Goal: Task Accomplishment & Management: Manage account settings

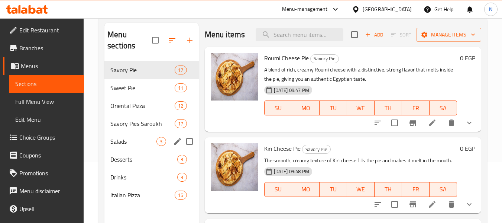
scroll to position [62, 0]
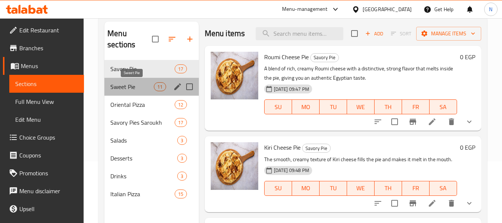
click at [135, 86] on span "Sweet Pie" at bounding box center [131, 86] width 43 height 9
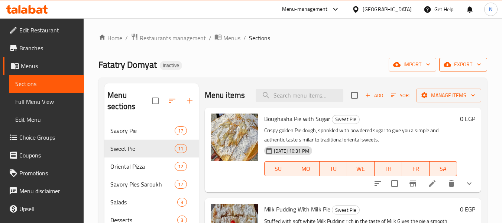
click at [448, 66] on icon "button" at bounding box center [447, 64] width 7 height 5
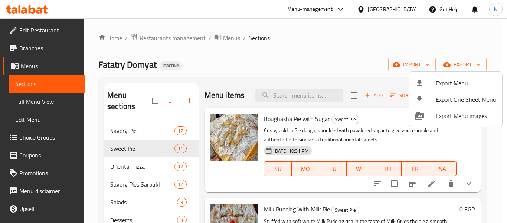
click at [336, 62] on div at bounding box center [253, 111] width 507 height 223
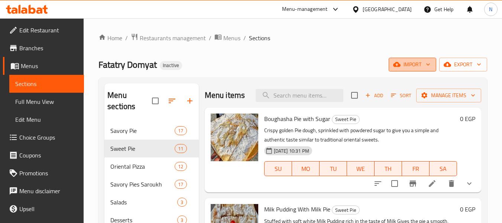
click at [405, 61] on span "import" at bounding box center [412, 64] width 36 height 9
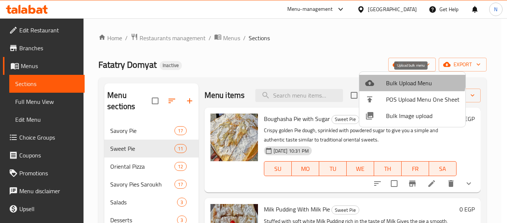
click at [399, 77] on li "Bulk Upload Menu" at bounding box center [413, 83] width 106 height 16
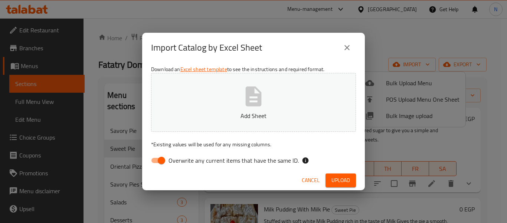
click at [176, 162] on span "Overwrite any current items that have the same ID." at bounding box center [234, 160] width 130 height 9
click at [176, 162] on input "Overwrite any current items that have the same ID." at bounding box center [161, 160] width 42 height 14
checkbox input "false"
click at [196, 129] on button "Add Sheet" at bounding box center [253, 102] width 205 height 59
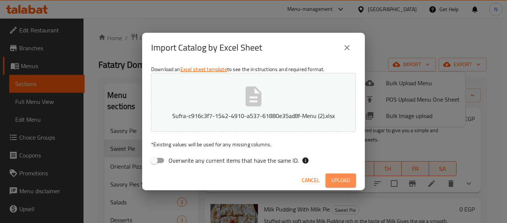
click at [334, 185] on button "Upload" at bounding box center [341, 180] width 30 height 14
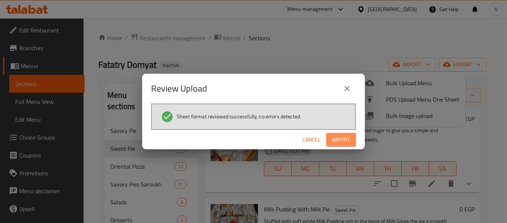
click at [335, 144] on span "Import" at bounding box center [341, 139] width 18 height 9
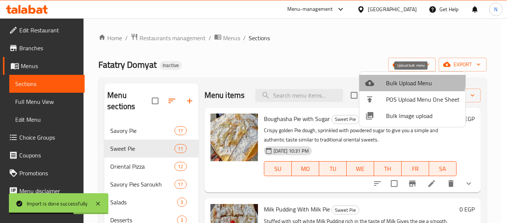
click at [398, 79] on span "Bulk Upload Menu" at bounding box center [423, 82] width 74 height 9
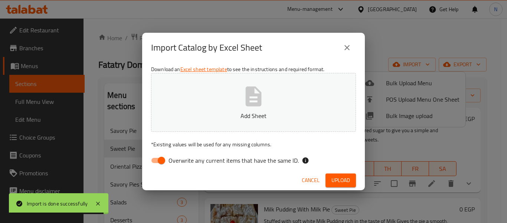
click at [277, 158] on span "Overwrite any current items that have the same ID." at bounding box center [234, 160] width 130 height 9
click at [183, 158] on input "Overwrite any current items that have the same ID." at bounding box center [161, 160] width 42 height 14
checkbox input "false"
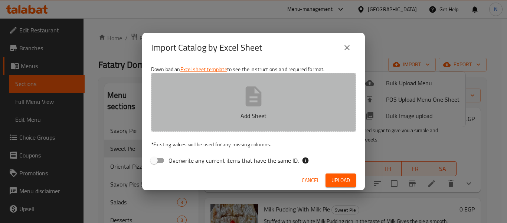
click at [294, 97] on button "Add Sheet" at bounding box center [253, 102] width 205 height 59
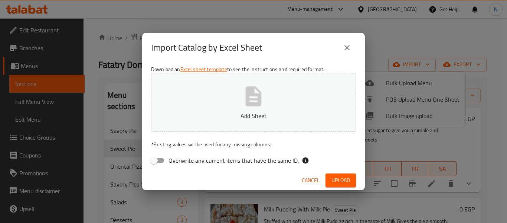
click at [224, 102] on button "Add Sheet" at bounding box center [253, 102] width 205 height 59
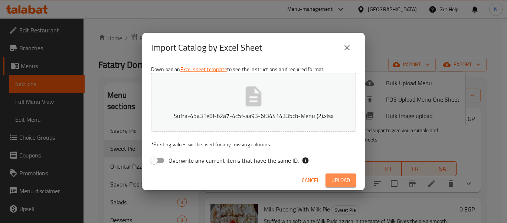
click at [341, 177] on span "Upload" at bounding box center [341, 179] width 19 height 9
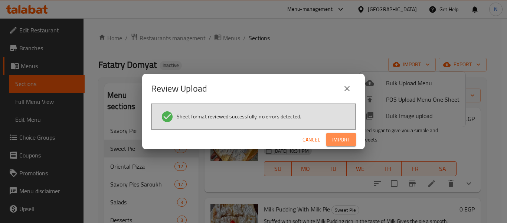
click at [338, 142] on span "Import" at bounding box center [341, 139] width 18 height 9
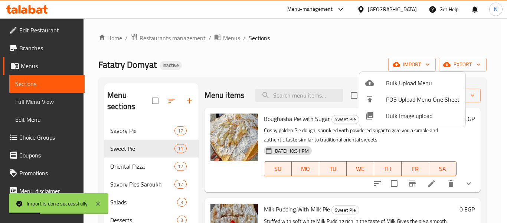
click at [105, 150] on div at bounding box center [253, 111] width 507 height 223
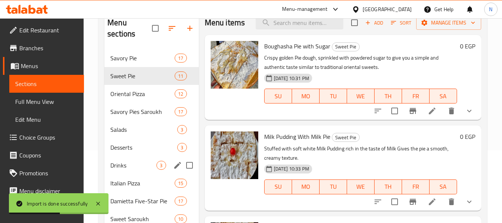
scroll to position [104, 0]
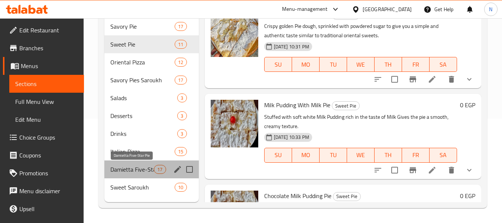
click at [115, 166] on span "Damietta Five-Star Pie" at bounding box center [131, 169] width 43 height 9
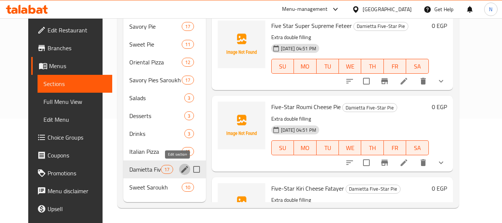
click at [180, 172] on icon "edit" at bounding box center [184, 169] width 9 height 9
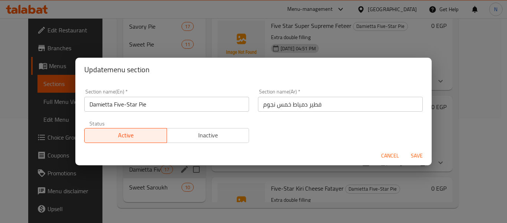
click at [389, 157] on span "Cancel" at bounding box center [390, 155] width 18 height 9
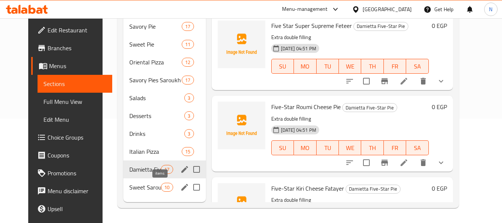
click at [161, 189] on span "10" at bounding box center [166, 187] width 11 height 7
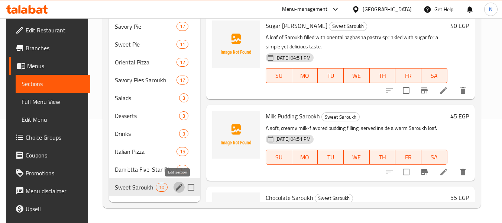
click at [177, 188] on icon "edit" at bounding box center [179, 187] width 7 height 7
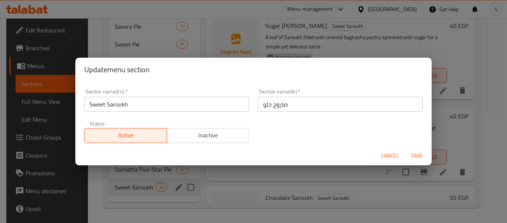
click at [378, 156] on div "Cancel Save" at bounding box center [253, 156] width 357 height 20
click at [387, 155] on span "Cancel" at bounding box center [390, 155] width 18 height 9
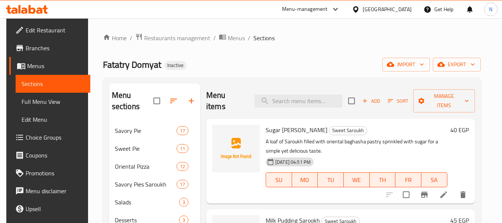
click at [57, 108] on link "Full Menu View" at bounding box center [53, 101] width 75 height 18
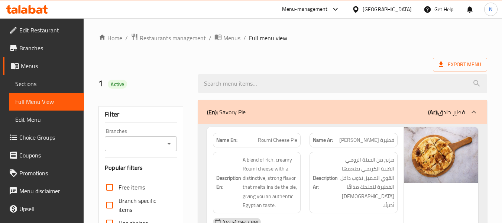
click at [247, 118] on div "(En): Savory Pie (Ar): فطير حادق" at bounding box center [342, 112] width 289 height 24
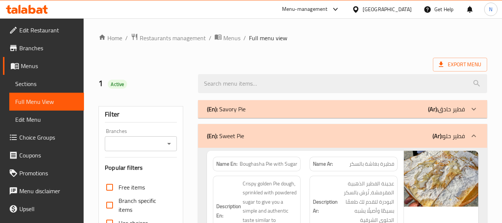
click at [249, 132] on div "(En): Sweet Pie (Ar): فطير حلو" at bounding box center [336, 135] width 258 height 9
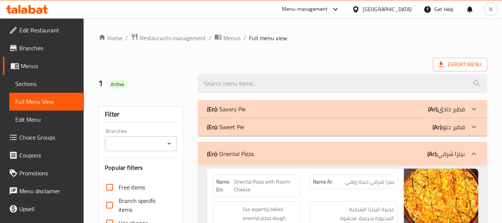
click at [249, 147] on div "(En): Oriental Pizza (Ar): بيتزا شرقي" at bounding box center [342, 154] width 289 height 24
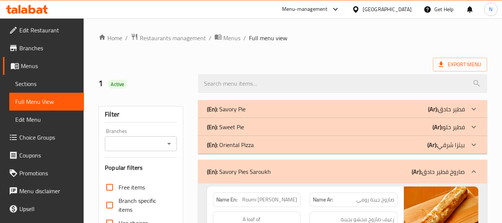
click at [246, 168] on p "(En): Savory Pies Saroukh" at bounding box center [239, 171] width 64 height 9
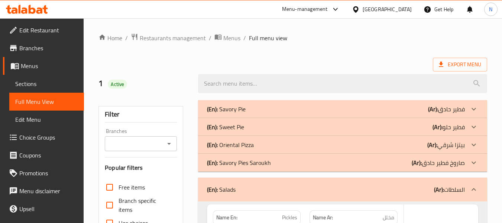
scroll to position [82, 0]
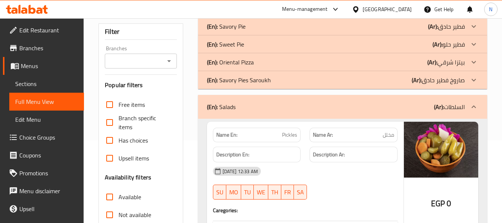
click at [263, 111] on div "(En): Salads (Ar): السلطات" at bounding box center [342, 107] width 289 height 24
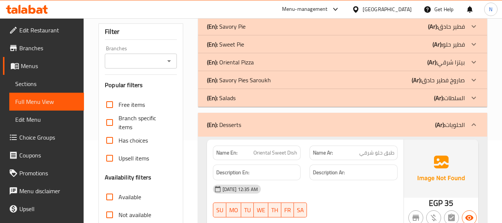
click at [258, 126] on div "(En): Desserts (Ar): الحلويات" at bounding box center [336, 124] width 258 height 9
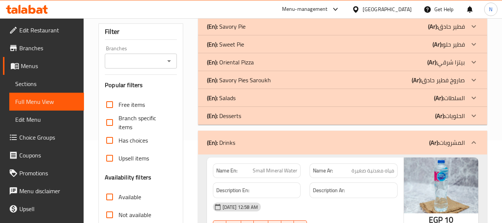
click at [255, 139] on div "(En): Drinks (Ar): المشروبات" at bounding box center [336, 142] width 258 height 9
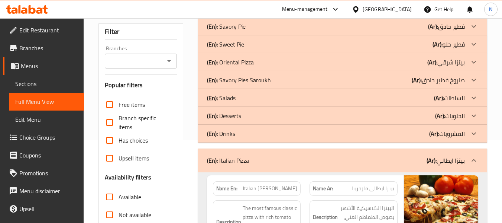
scroll to position [118, 0]
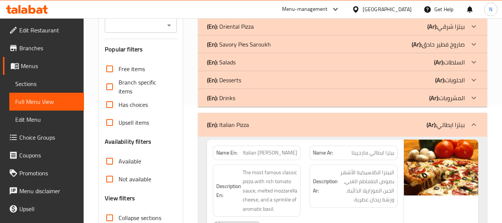
click at [257, 130] on div "(En): Italian Pizza (Ar): بيتزا ايطالي" at bounding box center [342, 125] width 289 height 24
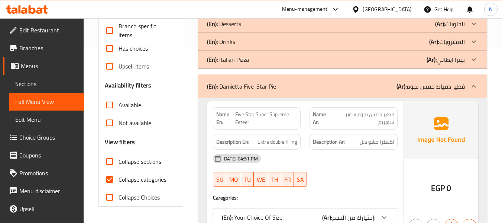
scroll to position [233, 0]
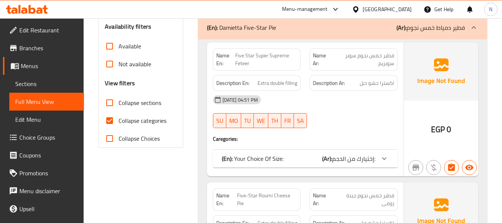
click at [269, 154] on p "(En): Your Choice Of Size:" at bounding box center [253, 158] width 62 height 9
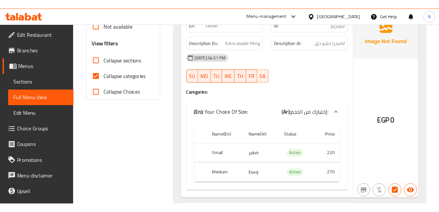
scroll to position [277, 0]
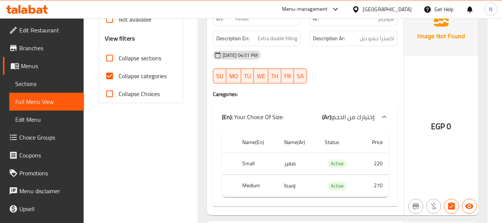
click at [304, 122] on div "(En): Your Choice Of Size: (Ar): إختيارك من الحجم:" at bounding box center [305, 117] width 185 height 24
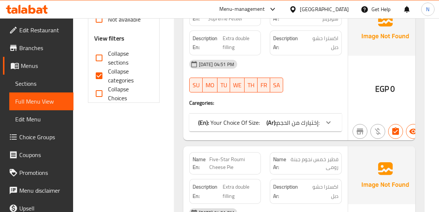
click at [124, 81] on span "Collapse categories" at bounding box center [127, 76] width 39 height 18
click at [108, 81] on input "Collapse categories" at bounding box center [99, 76] width 18 height 18
checkbox input "false"
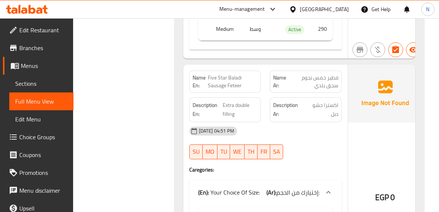
scroll to position [3922, 0]
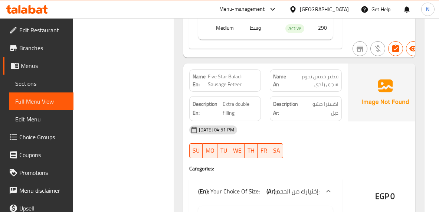
click at [48, 79] on span "Sections" at bounding box center [41, 83] width 52 height 9
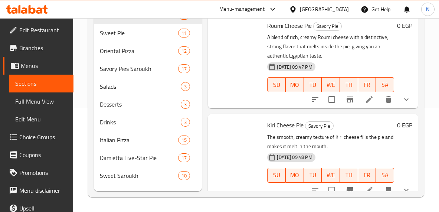
click at [49, 86] on span "Sections" at bounding box center [41, 83] width 52 height 9
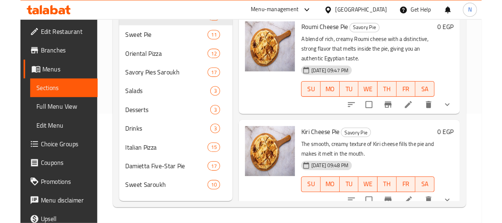
scroll to position [104, 0]
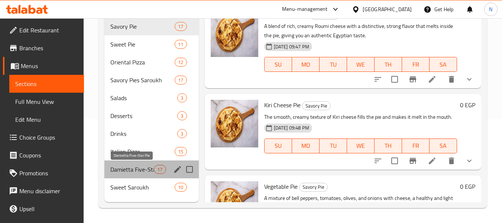
click at [116, 168] on span "Damietta Five-Star Pie" at bounding box center [131, 169] width 43 height 9
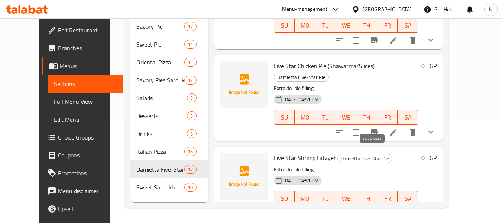
scroll to position [1087, 0]
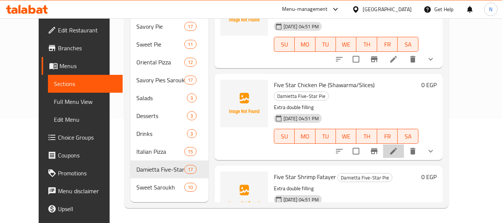
click at [404, 144] on li at bounding box center [393, 150] width 21 height 13
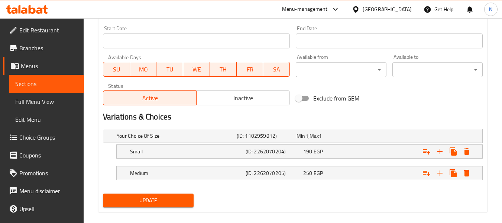
scroll to position [319, 0]
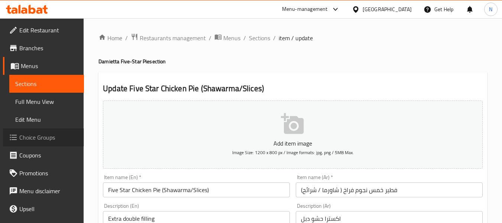
click at [57, 145] on link "Choice Groups" at bounding box center [43, 137] width 81 height 18
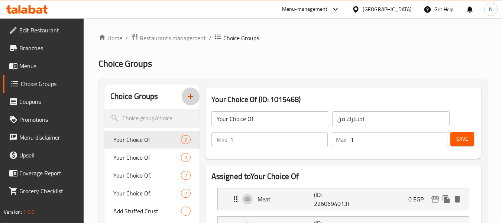
click at [189, 101] on icon "button" at bounding box center [190, 96] width 9 height 9
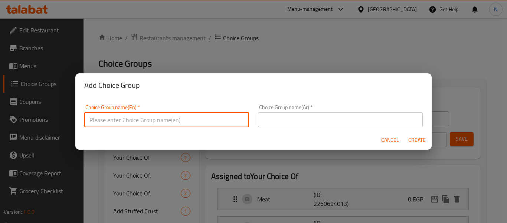
drag, startPoint x: 168, startPoint y: 123, endPoint x: 152, endPoint y: 194, distance: 72.8
click at [152, 194] on div "Add Choice Group Choice Group name(En)   * Choice Group name(En) * Choice Group…" at bounding box center [253, 111] width 507 height 223
type input "Your Choice of size:"
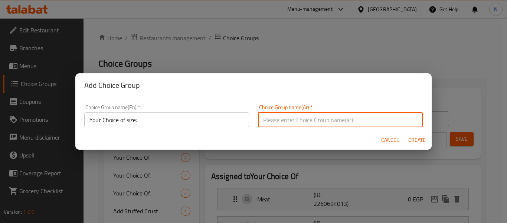
click at [275, 121] on input "text" at bounding box center [340, 119] width 165 height 15
type input "إختيارك من الحجم:"
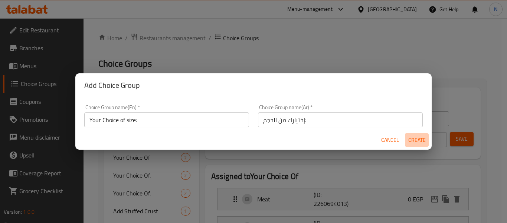
click at [413, 142] on span "Create" at bounding box center [417, 139] width 18 height 9
type input "Your Choice of size:"
type input "إختيارك من الحجم:"
type input "0"
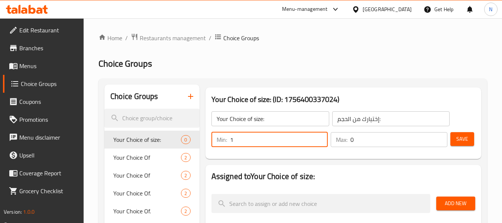
type input "1"
click at [317, 135] on input "1" at bounding box center [279, 139] width 98 height 15
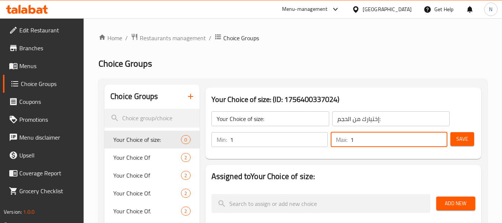
type input "1"
click at [437, 136] on input "1" at bounding box center [398, 139] width 97 height 15
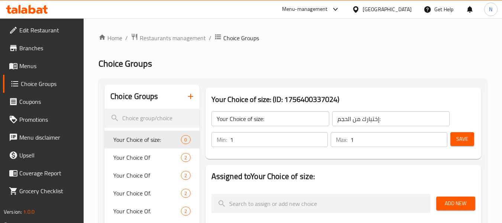
click at [400, 176] on h2 "Assigned to Your Choice of size:" at bounding box center [343, 175] width 264 height 11
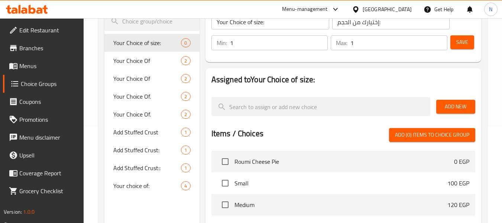
scroll to position [98, 0]
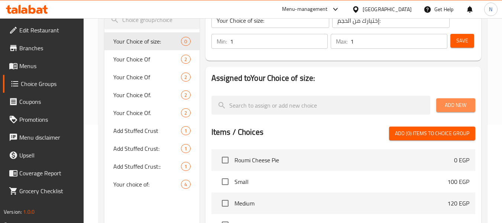
click at [458, 102] on span "Add New" at bounding box center [455, 104] width 27 height 9
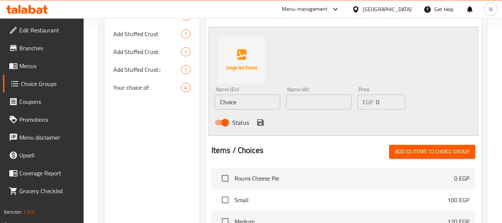
scroll to position [195, 0]
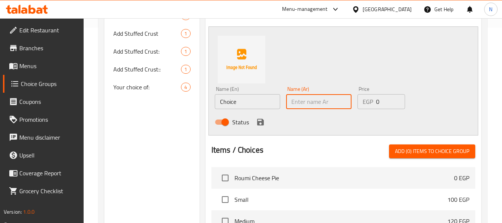
click at [327, 100] on input "text" at bounding box center [318, 101] width 65 height 15
click at [328, 107] on input "text" at bounding box center [318, 101] width 65 height 15
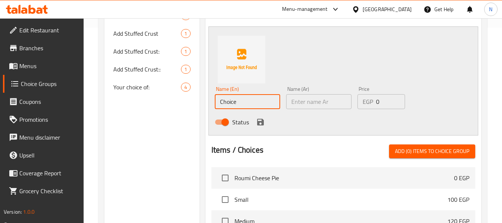
click at [245, 108] on input "Choice" at bounding box center [247, 101] width 65 height 15
type input "a"
type input "Small"
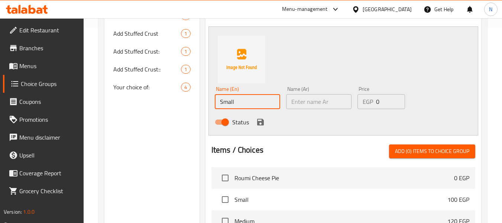
click at [386, 107] on input "0" at bounding box center [390, 101] width 29 height 15
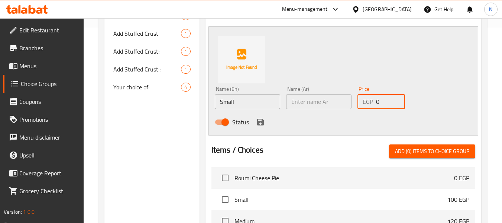
click at [386, 107] on input "0" at bounding box center [390, 101] width 29 height 15
type input "190"
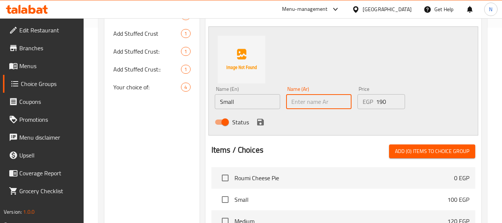
click at [312, 102] on input "text" at bounding box center [318, 101] width 65 height 15
type input "صغير"
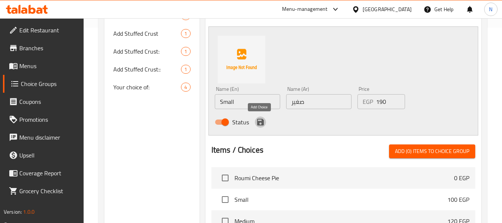
click at [264, 122] on icon "save" at bounding box center [260, 121] width 9 height 9
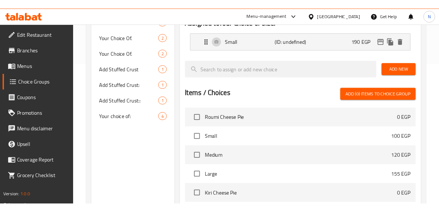
scroll to position [159, 0]
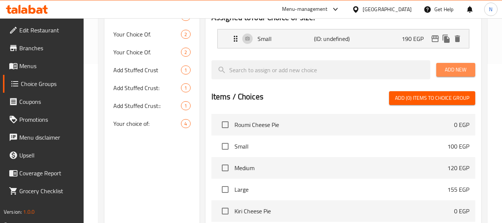
click at [455, 66] on span "Add New" at bounding box center [455, 69] width 27 height 9
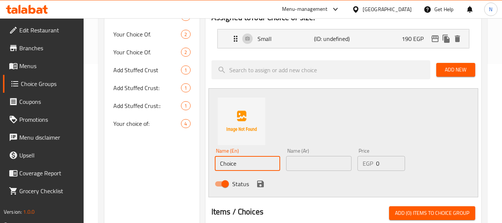
click at [243, 163] on input "Choice" at bounding box center [247, 163] width 65 height 15
click at [243, 163] on input "text" at bounding box center [247, 163] width 65 height 15
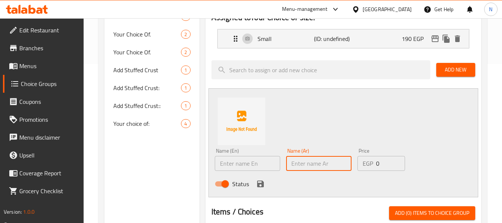
click at [309, 159] on input "text" at bounding box center [318, 163] width 65 height 15
type input "م"
type input "كبير"
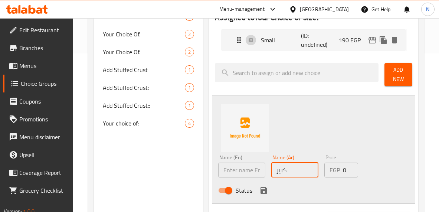
click at [347, 173] on input "0" at bounding box center [350, 170] width 15 height 15
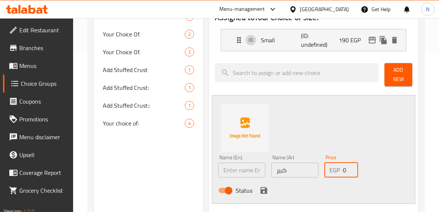
click at [347, 173] on input "0" at bounding box center [350, 170] width 15 height 15
type input "250"
click at [244, 175] on input "text" at bounding box center [241, 170] width 47 height 15
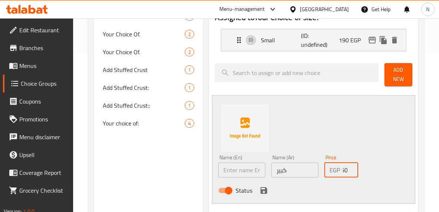
scroll to position [0, 0]
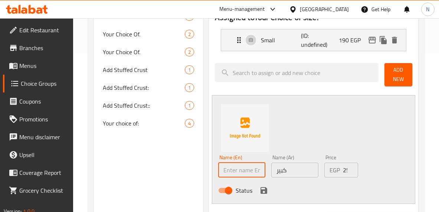
click at [244, 175] on input "text" at bounding box center [241, 170] width 47 height 15
type input "Large"
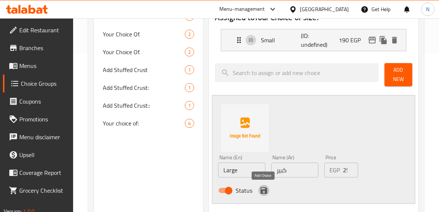
click at [262, 188] on icon "save" at bounding box center [264, 190] width 9 height 9
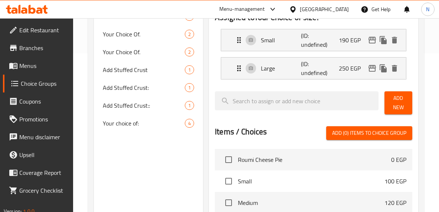
scroll to position [73, 0]
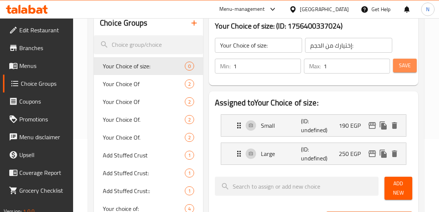
click at [408, 63] on span "Save" at bounding box center [405, 65] width 12 height 9
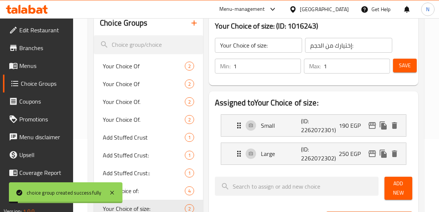
click at [195, 23] on icon "button" at bounding box center [194, 22] width 5 height 5
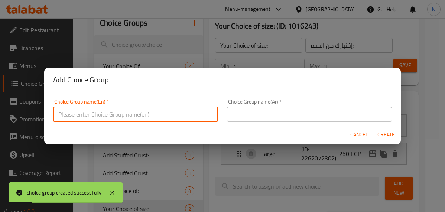
click at [166, 111] on input "text" at bounding box center [135, 114] width 165 height 15
type input "Your Choice of:"
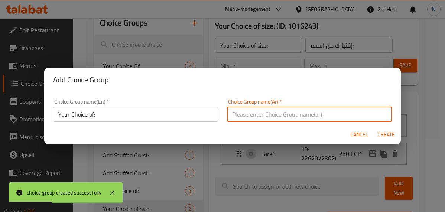
click at [246, 118] on input "text" at bounding box center [309, 114] width 165 height 15
type input "إختيارك من :"
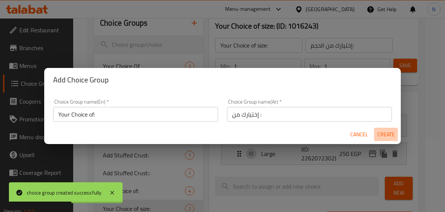
click at [381, 133] on span "Create" at bounding box center [386, 134] width 18 height 9
type input "Your Choice of:"
type input "إختيارك من :"
type input "0"
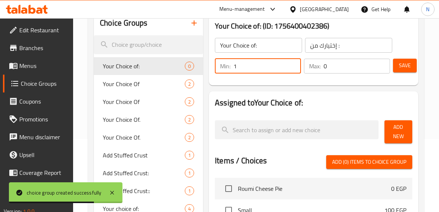
type input "1"
click at [293, 62] on input "1" at bounding box center [268, 66] width 68 height 15
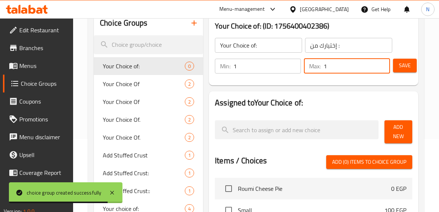
type input "1"
click at [380, 64] on input "1" at bounding box center [357, 66] width 66 height 15
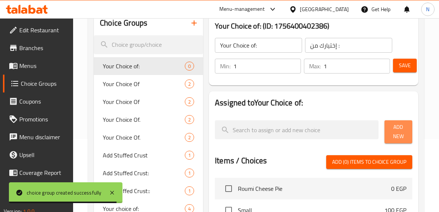
click at [403, 133] on span "Add New" at bounding box center [399, 132] width 16 height 19
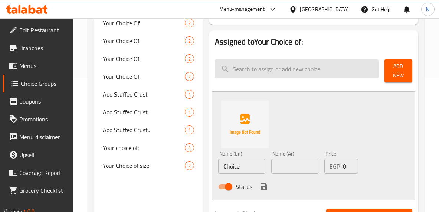
scroll to position [134, 0]
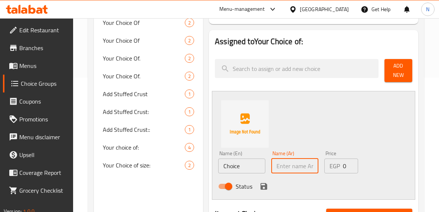
click at [299, 162] on input "text" at bounding box center [295, 166] width 47 height 15
type input "a"
type input "شاورما"
click at [250, 162] on input "Choice" at bounding box center [241, 166] width 47 height 15
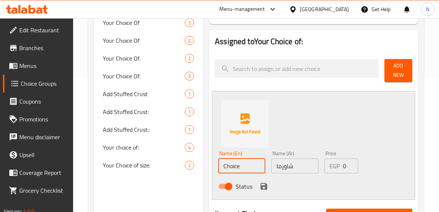
click at [250, 162] on input "Choice" at bounding box center [241, 166] width 47 height 15
type input "Shawarma"
click at [263, 183] on icon "save" at bounding box center [264, 186] width 7 height 7
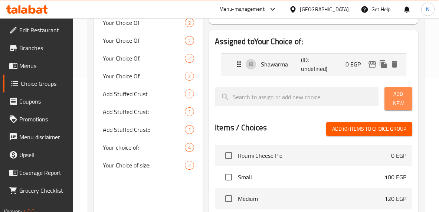
click at [396, 104] on span "Add New" at bounding box center [399, 99] width 16 height 19
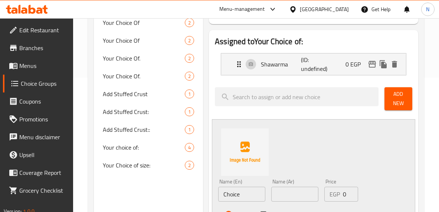
click at [238, 195] on input "Choice" at bounding box center [241, 194] width 47 height 15
click at [252, 190] on input "Slices of breasts" at bounding box center [241, 194] width 47 height 15
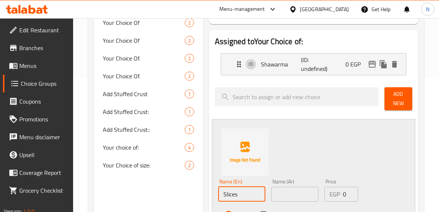
type input "Slices"
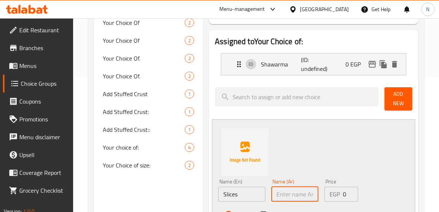
click at [295, 201] on input "text" at bounding box center [295, 194] width 47 height 15
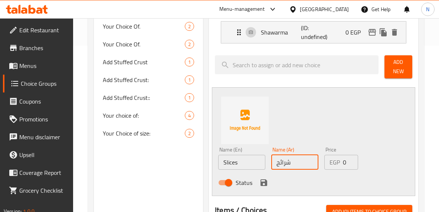
scroll to position [167, 0]
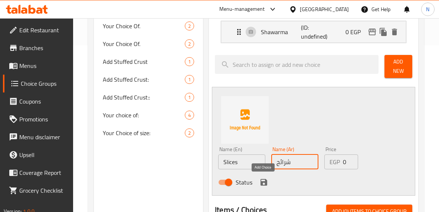
type input "شرائح"
click at [259, 182] on button "save" at bounding box center [264, 182] width 11 height 11
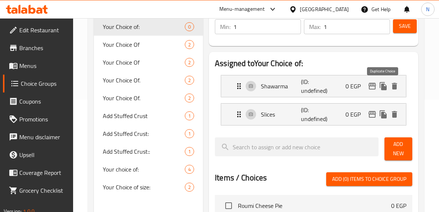
scroll to position [112, 0]
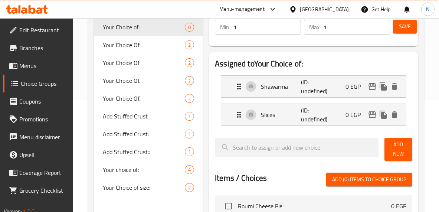
click at [399, 31] on button "Save" at bounding box center [405, 27] width 24 height 14
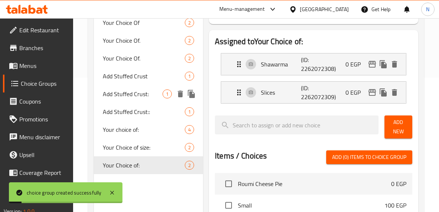
scroll to position [135, 0]
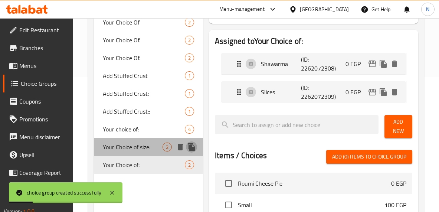
click at [190, 151] on icon "duplicate" at bounding box center [191, 147] width 9 height 9
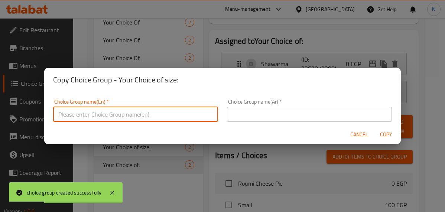
click at [176, 117] on input "text" at bounding box center [135, 114] width 165 height 15
click at [156, 115] on input "Your Choice of size:" at bounding box center [135, 114] width 165 height 15
type input "Your Choice of Size:"
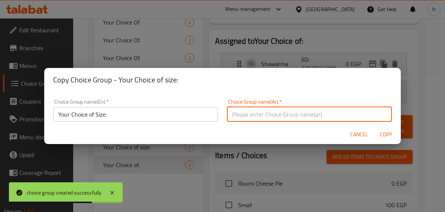
click at [240, 114] on input "text" at bounding box center [309, 114] width 165 height 15
type input "إختيارك من الحجم:"
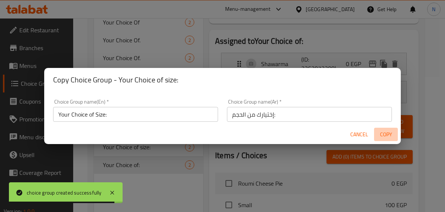
click at [383, 137] on span "Copy" at bounding box center [386, 134] width 18 height 9
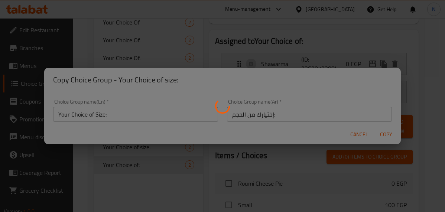
type input "Your Choice of Size:"
type input "إختيارك من الحجم:"
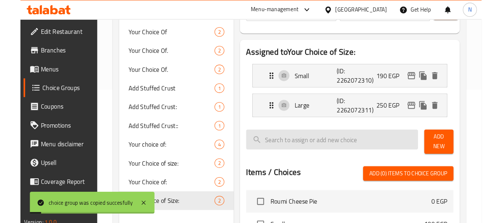
scroll to position [126, 0]
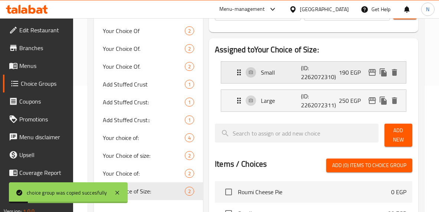
click at [353, 73] on p "190 EGP" at bounding box center [353, 72] width 28 height 9
click at [356, 79] on div "Small (ID: 2262072310) 190 EGP" at bounding box center [316, 73] width 163 height 22
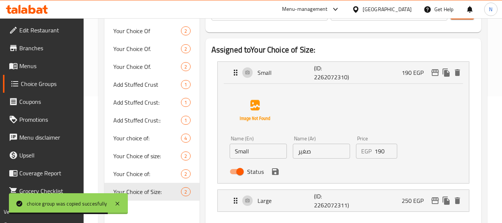
click at [385, 150] on input "190" at bounding box center [385, 150] width 23 height 15
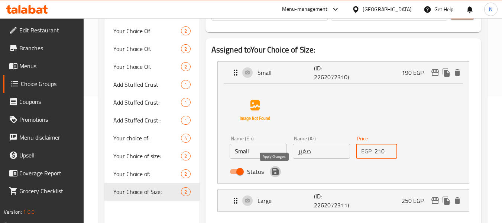
click at [279, 171] on icon "save" at bounding box center [275, 171] width 9 height 9
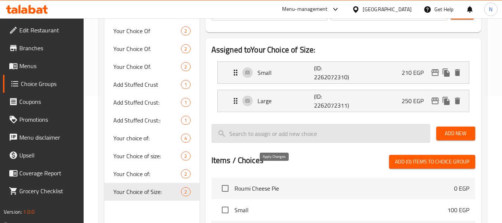
type input "210"
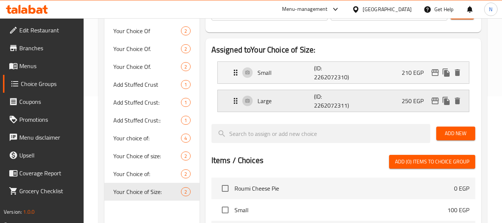
click at [361, 108] on div "Large (ID: 2262072311) 250 EGP" at bounding box center [345, 101] width 229 height 22
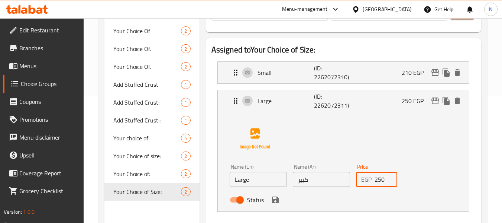
click at [383, 178] on input "250" at bounding box center [385, 179] width 23 height 15
type input "270"
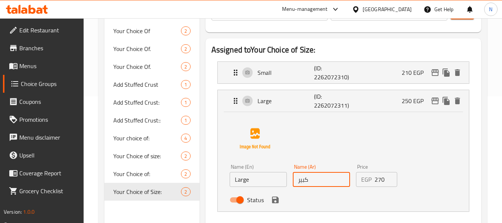
click at [322, 178] on input "كبير" at bounding box center [321, 179] width 57 height 15
type input "وسط"
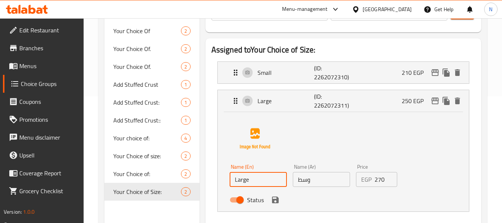
click at [270, 179] on input "Large" at bounding box center [258, 179] width 57 height 15
type input "Medium"
click at [278, 200] on icon "save" at bounding box center [275, 199] width 9 height 9
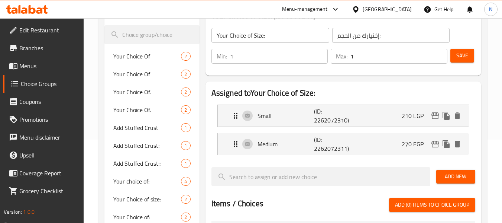
scroll to position [83, 0]
click at [464, 60] on span "Save" at bounding box center [462, 55] width 12 height 9
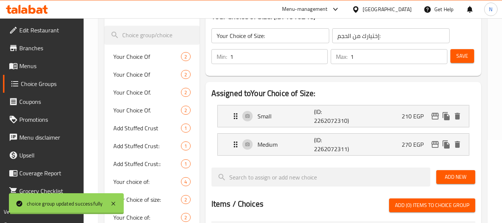
scroll to position [133, 0]
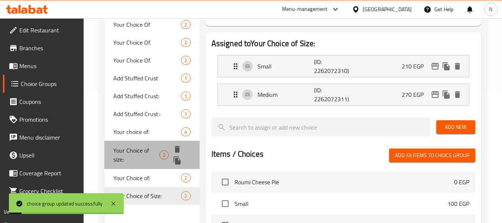
click at [145, 155] on span "Your Choice of size:" at bounding box center [136, 155] width 46 height 18
type input "Your Choice of size:"
click at [145, 155] on span "Your Choice of size:" at bounding box center [136, 155] width 46 height 18
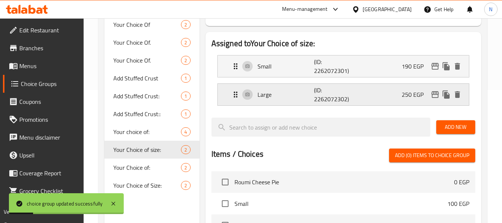
click at [271, 98] on p "Large" at bounding box center [285, 94] width 57 height 9
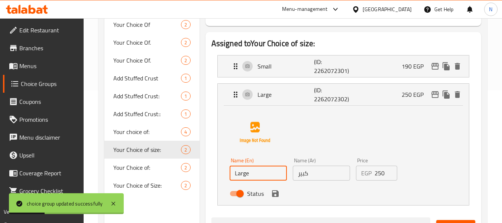
click at [257, 180] on input "Large" at bounding box center [258, 172] width 57 height 15
type input "Medium"
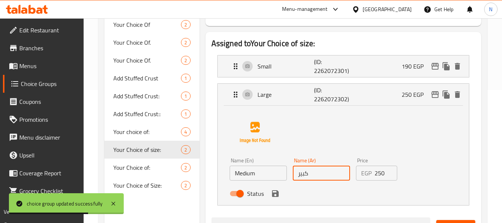
click at [310, 169] on input "كبير" at bounding box center [321, 172] width 57 height 15
click at [310, 169] on input "text" at bounding box center [321, 172] width 57 height 15
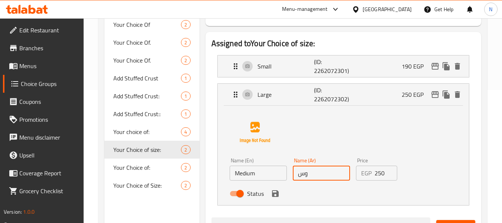
type input "وسط"
click at [275, 194] on icon "save" at bounding box center [275, 193] width 9 height 9
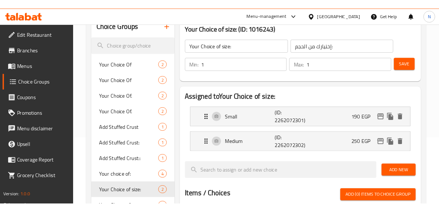
scroll to position [75, 0]
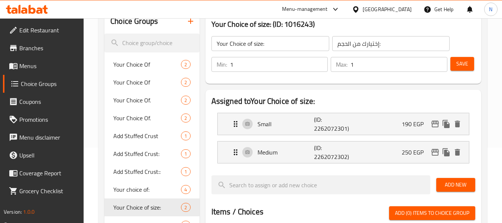
click at [467, 62] on span "Save" at bounding box center [462, 63] width 12 height 9
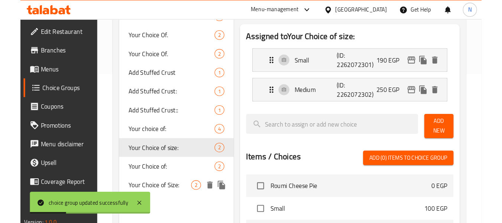
scroll to position [144, 0]
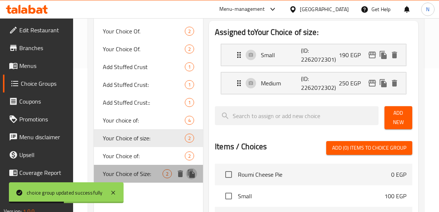
click at [191, 177] on icon "duplicate" at bounding box center [191, 174] width 7 height 8
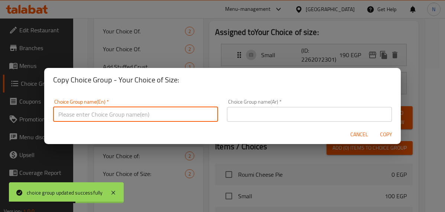
click at [173, 114] on input "text" at bounding box center [135, 114] width 165 height 15
click at [173, 114] on input "Your Choice of size:" at bounding box center [135, 114] width 165 height 15
type input "Your Choice of SIZE:"
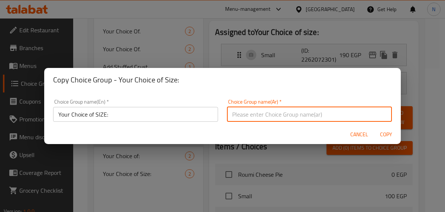
click at [273, 113] on input "text" at bounding box center [309, 114] width 165 height 15
type input "إختيارك من الحجم:"
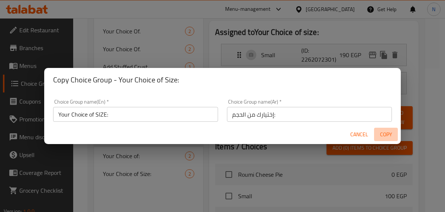
click at [382, 134] on span "Copy" at bounding box center [386, 134] width 18 height 9
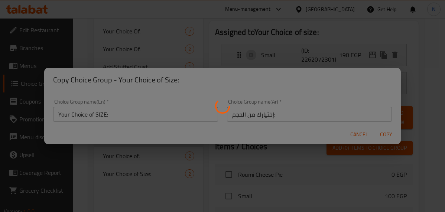
type input "Your Choice of SIZE:"
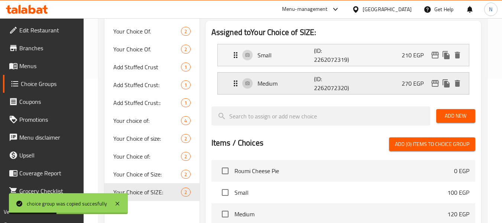
click at [357, 85] on div "Medium (ID: 2262072320) 270 EGP" at bounding box center [345, 83] width 229 height 22
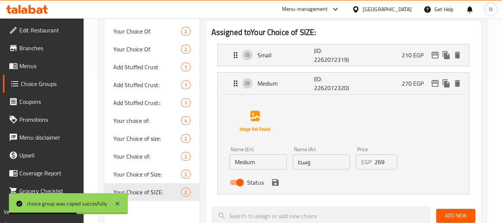
click at [391, 167] on input "269" at bounding box center [385, 161] width 23 height 15
click at [391, 167] on input "268" at bounding box center [385, 161] width 23 height 15
click at [391, 167] on input "267" at bounding box center [385, 161] width 23 height 15
click at [391, 167] on input "266" at bounding box center [385, 161] width 23 height 15
click at [391, 167] on input "265" at bounding box center [385, 161] width 23 height 15
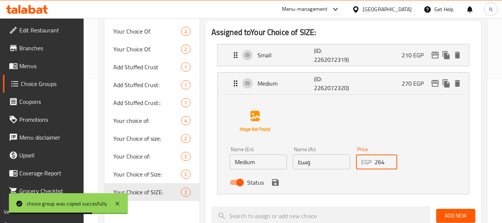
click at [391, 167] on input "264" at bounding box center [385, 161] width 23 height 15
click at [391, 167] on input "263" at bounding box center [385, 161] width 23 height 15
click at [391, 167] on input "262" at bounding box center [385, 161] width 23 height 15
click at [391, 167] on input "261" at bounding box center [385, 161] width 23 height 15
type input "260"
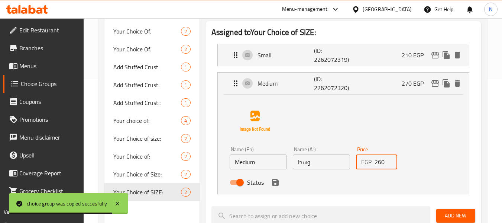
click at [391, 167] on input "260" at bounding box center [385, 161] width 23 height 15
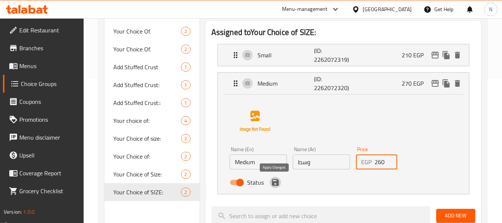
click at [279, 184] on icon "save" at bounding box center [275, 182] width 9 height 9
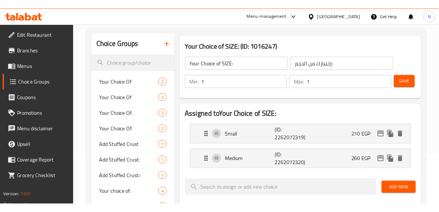
scroll to position [55, 0]
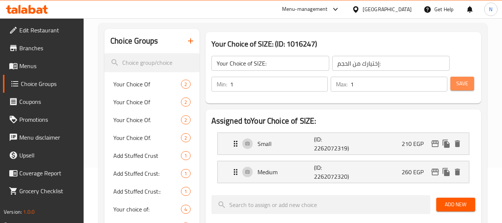
click at [461, 86] on span "Save" at bounding box center [462, 83] width 12 height 9
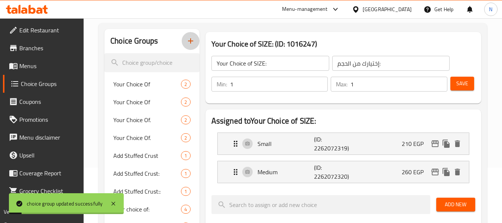
click at [189, 43] on icon "button" at bounding box center [190, 40] width 9 height 9
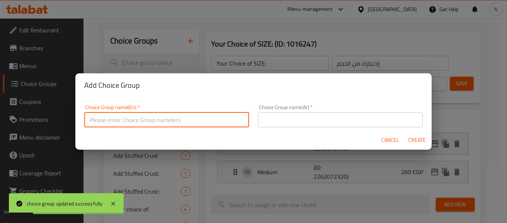
click at [123, 121] on input "text" at bounding box center [166, 119] width 165 height 15
type input "yoUr Choice OF:"
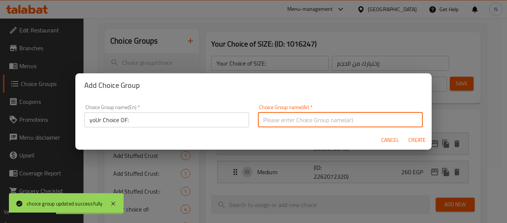
click at [290, 120] on input "text" at bounding box center [340, 119] width 165 height 15
type input "إختيارك من :"
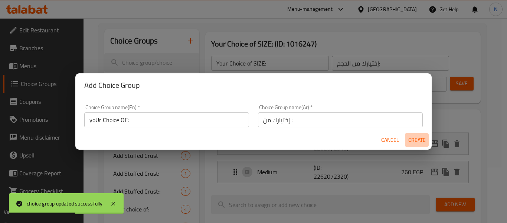
click at [416, 139] on span "Create" at bounding box center [417, 139] width 18 height 9
type input "yoUr Choice OF:"
type input "إختيارك من :"
type input "0"
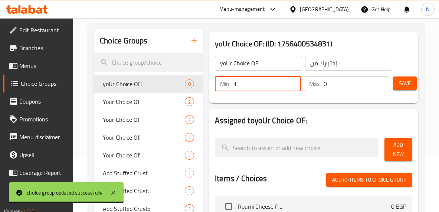
type input "1"
click at [294, 78] on input "1" at bounding box center [268, 84] width 68 height 15
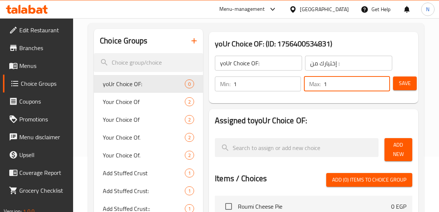
type input "1"
click at [382, 82] on input "1" at bounding box center [357, 84] width 66 height 15
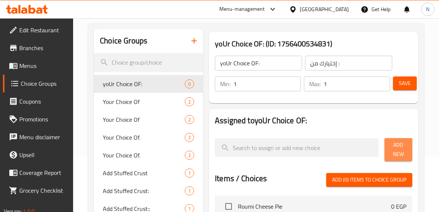
click at [401, 143] on span "Add New" at bounding box center [399, 149] width 16 height 19
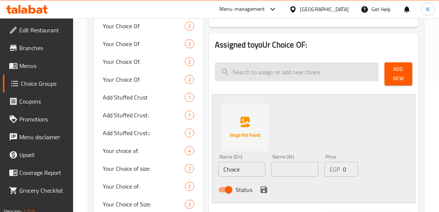
scroll to position [132, 0]
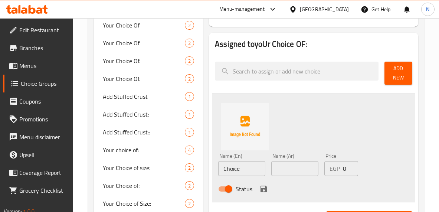
click at [290, 176] on div "Name (Ar) Name (Ar)" at bounding box center [295, 164] width 53 height 29
click at [290, 171] on input "text" at bounding box center [295, 168] width 47 height 15
type input "لحوم"
click at [254, 168] on input "Choice" at bounding box center [241, 168] width 47 height 15
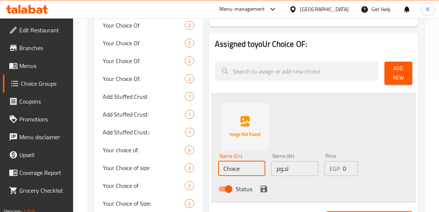
click at [254, 168] on input "Choice" at bounding box center [241, 168] width 47 height 15
type input "meat"
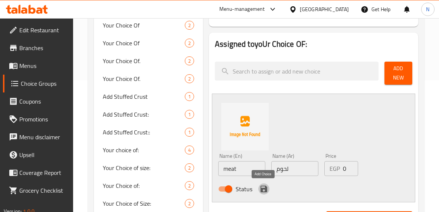
click at [260, 187] on icon "save" at bounding box center [264, 189] width 9 height 9
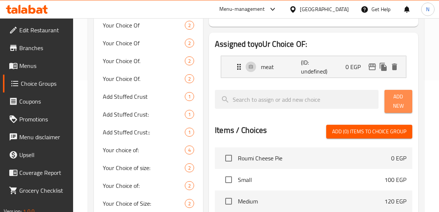
click at [392, 100] on span "Add New" at bounding box center [399, 101] width 16 height 19
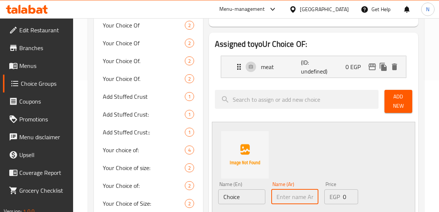
click at [284, 203] on input "text" at bounding box center [295, 196] width 47 height 15
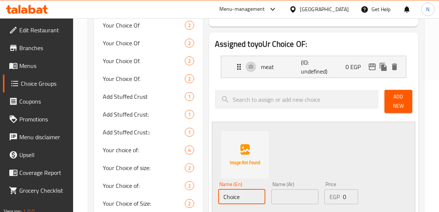
click at [253, 199] on input "Choice" at bounding box center [241, 196] width 47 height 15
type input "Cheese"
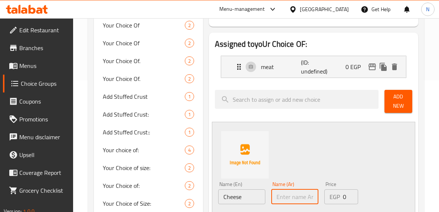
click at [287, 200] on input "text" at bounding box center [295, 196] width 47 height 15
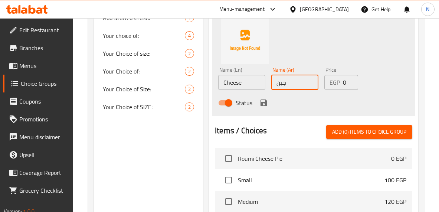
scroll to position [247, 0]
type input "جبن"
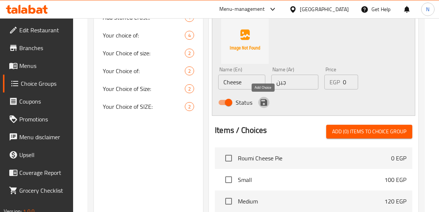
click at [267, 104] on icon "save" at bounding box center [264, 102] width 7 height 7
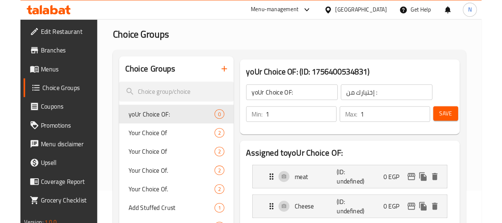
scroll to position [27, 0]
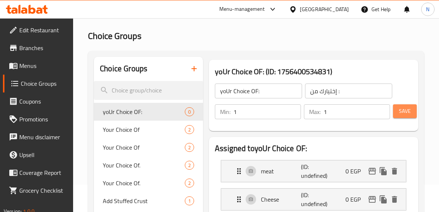
click at [410, 105] on button "Save" at bounding box center [405, 111] width 24 height 14
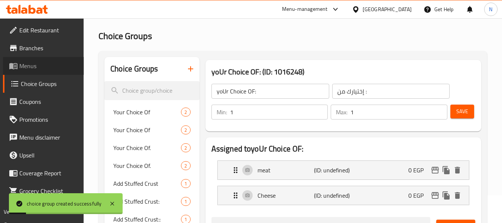
click at [69, 59] on link "Menus" at bounding box center [43, 66] width 81 height 18
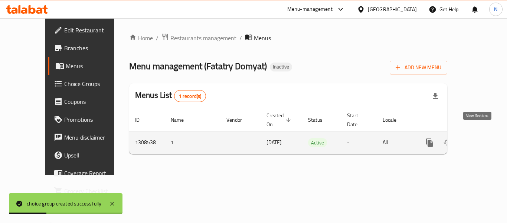
click at [479, 138] on icon "enhanced table" at bounding box center [483, 142] width 9 height 9
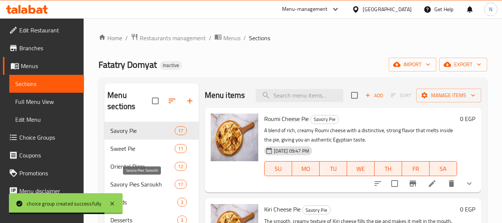
scroll to position [104, 0]
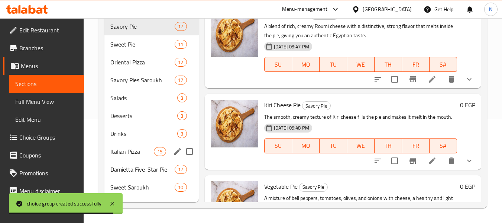
click at [149, 159] on div "Italian Pizza 15" at bounding box center [151, 151] width 94 height 18
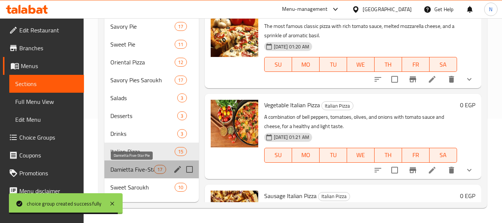
click at [145, 169] on span "Damietta Five-Star Pie" at bounding box center [131, 169] width 43 height 9
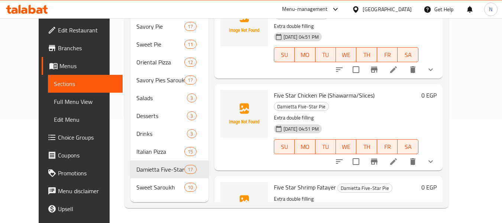
scroll to position [1058, 0]
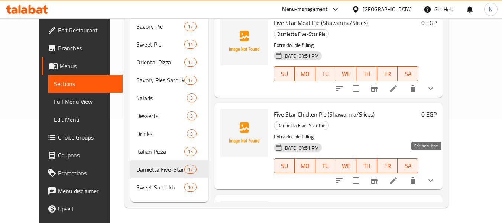
click at [398, 176] on icon at bounding box center [393, 180] width 9 height 9
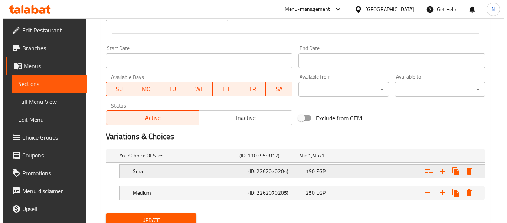
scroll to position [319, 0]
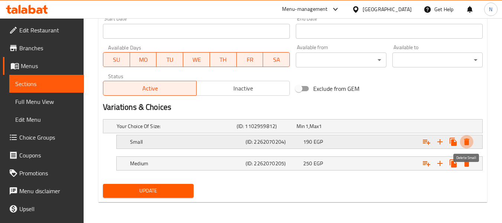
click at [465, 142] on icon "Expand" at bounding box center [466, 141] width 5 height 7
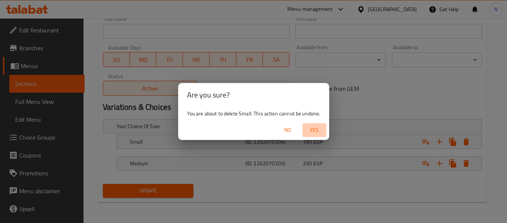
click at [318, 131] on span "Yes" at bounding box center [315, 129] width 18 height 9
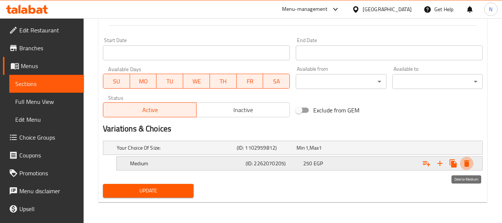
click at [467, 161] on icon "Expand" at bounding box center [466, 163] width 9 height 9
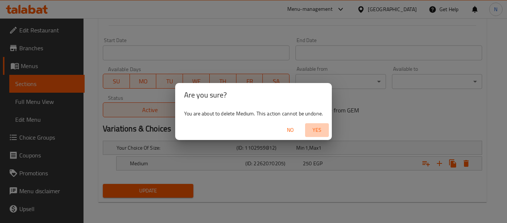
click at [321, 130] on span "Yes" at bounding box center [317, 129] width 18 height 9
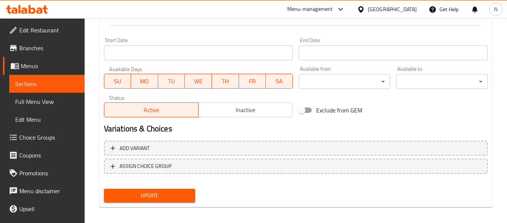
scroll to position [295, 0]
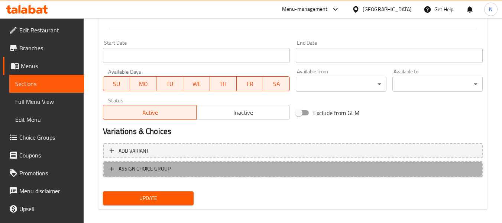
click at [284, 167] on span "ASSIGN CHOICE GROUP" at bounding box center [293, 168] width 366 height 9
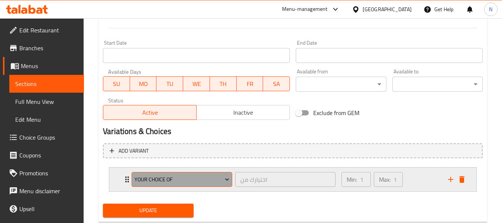
click at [204, 181] on span "Your Choice Of" at bounding box center [181, 179] width 95 height 9
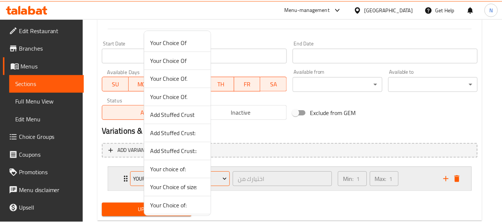
scroll to position [56, 0]
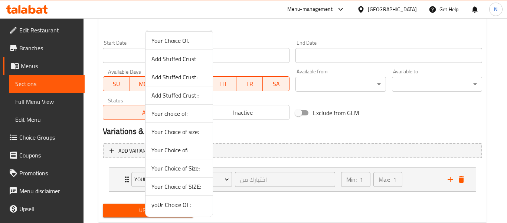
click at [196, 129] on span "Your Choice of size:" at bounding box center [179, 131] width 55 height 9
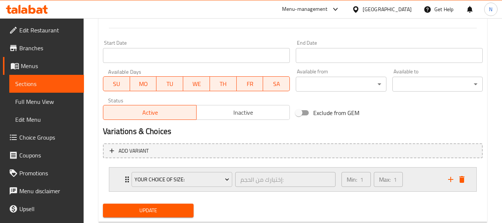
click at [427, 173] on div "Min: 1 ​ Max: 1 ​" at bounding box center [390, 179] width 107 height 24
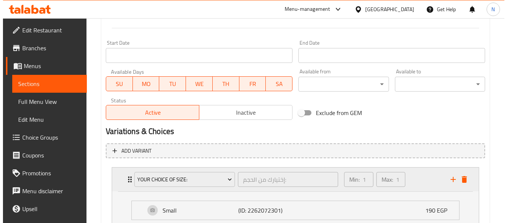
scroll to position [380, 0]
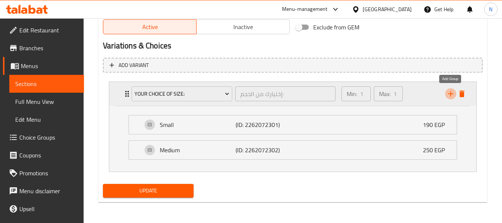
click at [449, 95] on icon "add" at bounding box center [450, 93] width 9 height 9
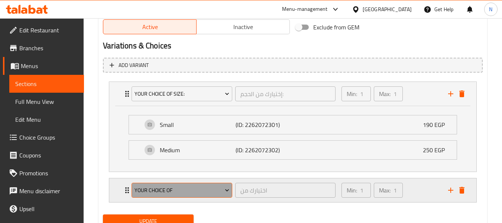
click at [193, 190] on span "Your Choice Of" at bounding box center [181, 189] width 95 height 9
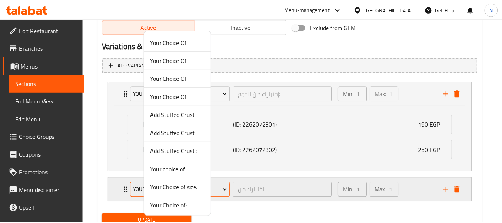
scroll to position [56, 0]
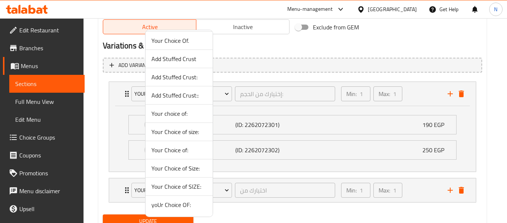
click at [195, 147] on span "Your Choice of:" at bounding box center [179, 149] width 55 height 9
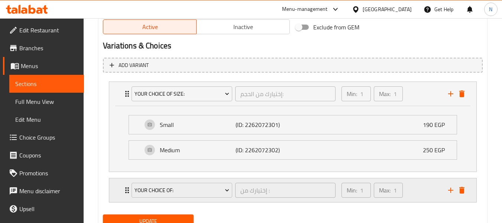
click at [425, 182] on div "Min: 1 ​ Max: 1 ​" at bounding box center [390, 190] width 107 height 24
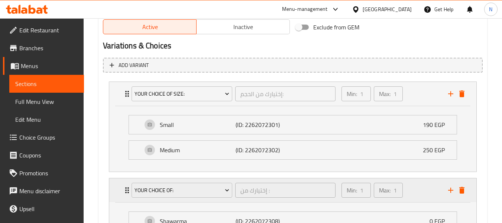
scroll to position [477, 0]
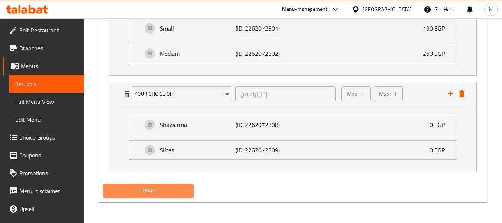
click at [130, 184] on button "Update" at bounding box center [148, 191] width 90 height 14
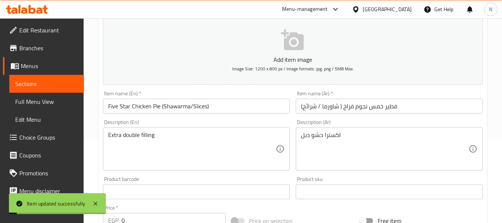
scroll to position [0, 0]
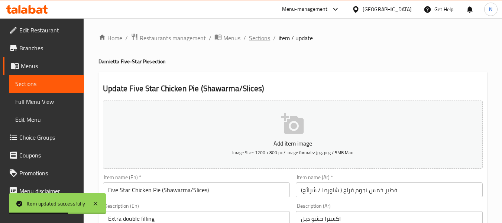
click at [262, 36] on span "Sections" at bounding box center [259, 37] width 21 height 9
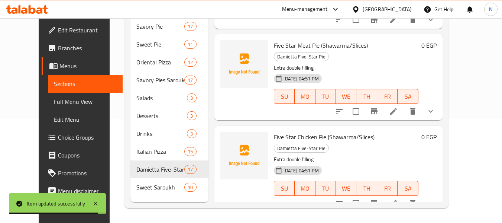
scroll to position [998, 0]
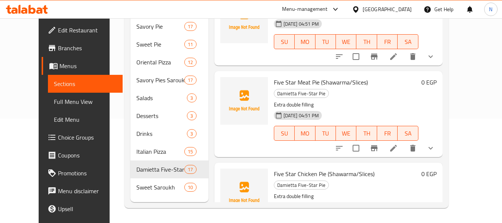
click at [422, 144] on div at bounding box center [384, 148] width 109 height 18
click at [398, 143] on icon at bounding box center [393, 147] width 9 height 9
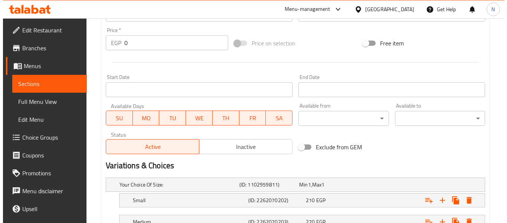
scroll to position [319, 0]
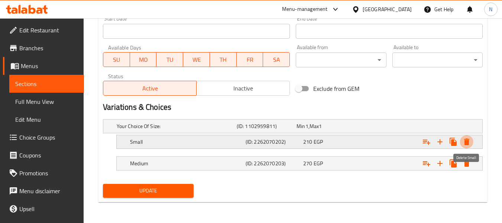
click at [467, 137] on icon "Expand" at bounding box center [466, 141] width 9 height 9
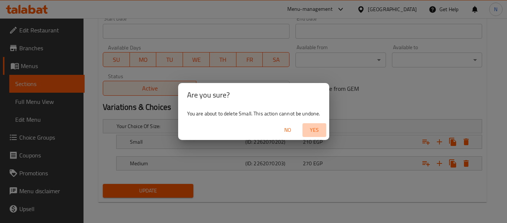
click at [319, 128] on span "Yes" at bounding box center [315, 129] width 18 height 9
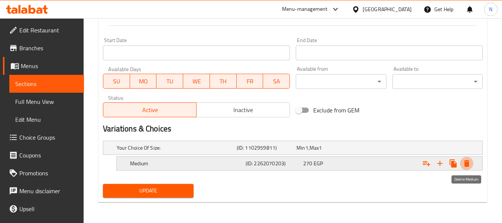
click at [469, 160] on icon "Expand" at bounding box center [466, 163] width 9 height 9
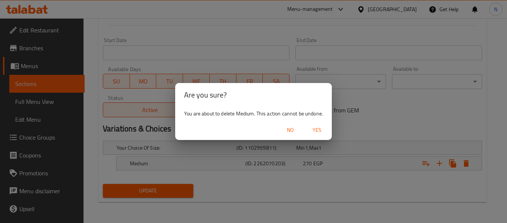
click at [314, 129] on span "Yes" at bounding box center [317, 129] width 18 height 9
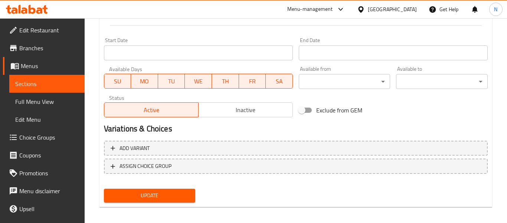
scroll to position [295, 0]
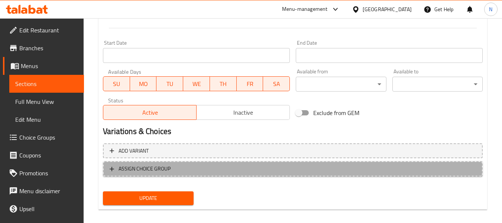
click at [290, 165] on span "ASSIGN CHOICE GROUP" at bounding box center [293, 168] width 366 height 9
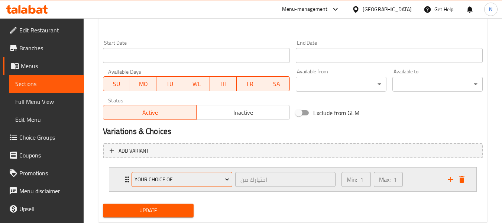
click at [195, 180] on span "Your Choice Of" at bounding box center [181, 179] width 95 height 9
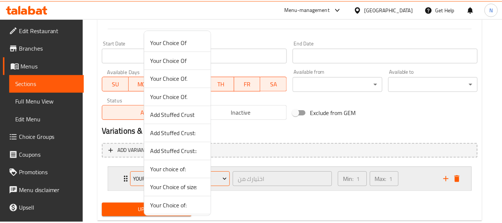
scroll to position [56, 0]
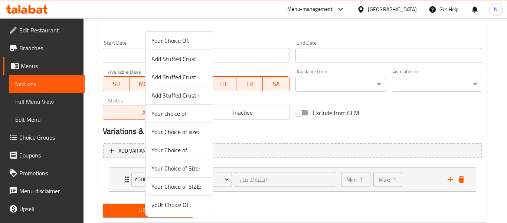
click at [191, 172] on span "Your Choice of Size:" at bounding box center [179, 167] width 55 height 9
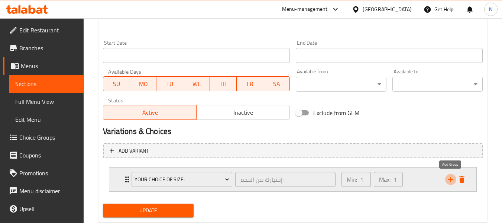
click at [447, 182] on icon "add" at bounding box center [450, 179] width 9 height 9
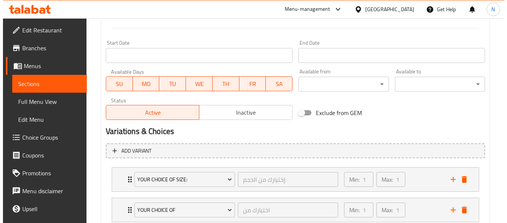
scroll to position [345, 0]
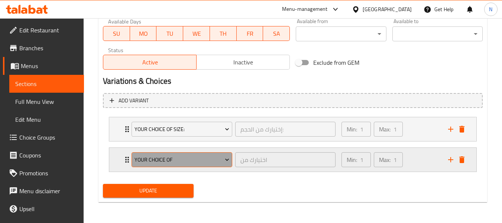
click at [201, 166] on button "Your Choice Of" at bounding box center [181, 159] width 101 height 15
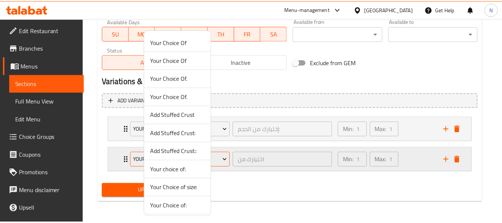
scroll to position [56, 0]
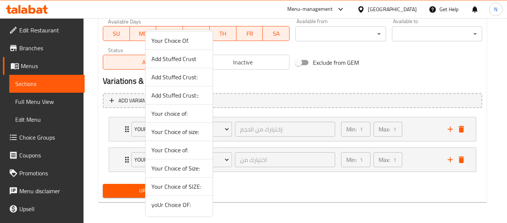
click at [198, 150] on span "Your Choice of:" at bounding box center [179, 149] width 55 height 9
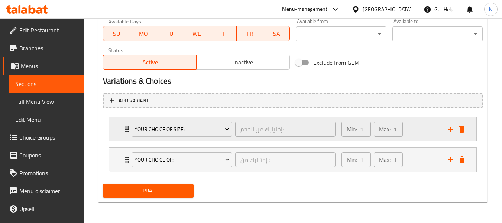
click at [410, 131] on div "Min: 1 ​ Max: 1 ​" at bounding box center [390, 129] width 107 height 24
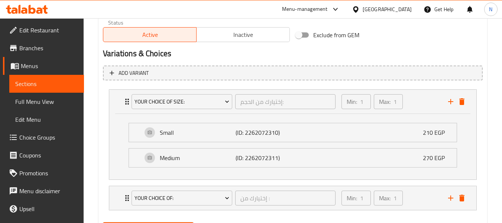
scroll to position [411, 0]
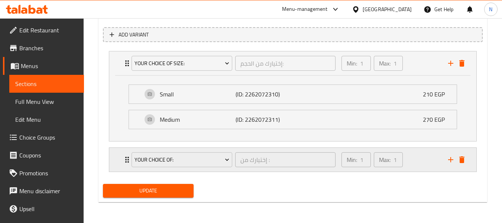
click at [410, 161] on div "Min: 1 ​ Max: 1 ​" at bounding box center [390, 159] width 107 height 24
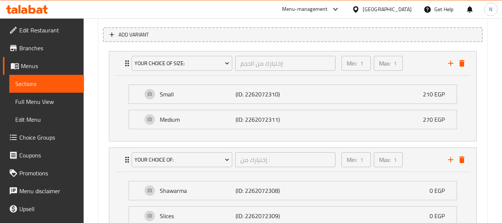
scroll to position [477, 0]
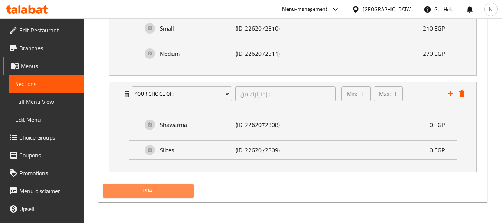
click at [186, 191] on span "Update" at bounding box center [148, 190] width 78 height 9
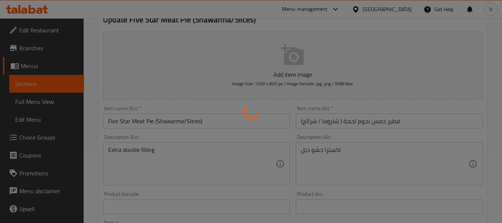
scroll to position [0, 0]
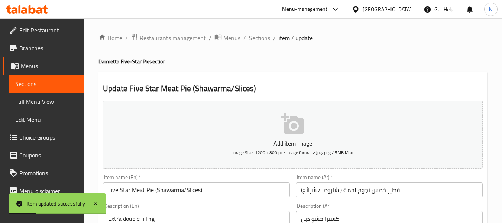
click at [267, 38] on span "Sections" at bounding box center [259, 37] width 21 height 9
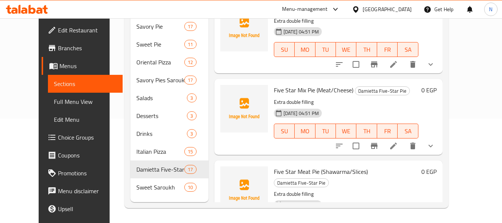
scroll to position [909, 0]
click at [404, 148] on li at bounding box center [393, 145] width 21 height 13
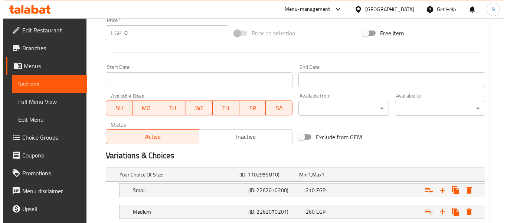
scroll to position [319, 0]
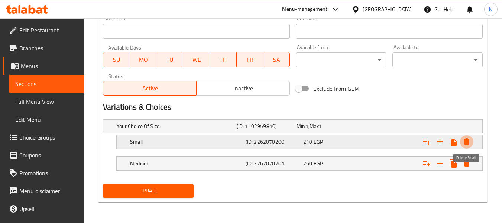
click at [465, 143] on icon "Expand" at bounding box center [466, 141] width 5 height 7
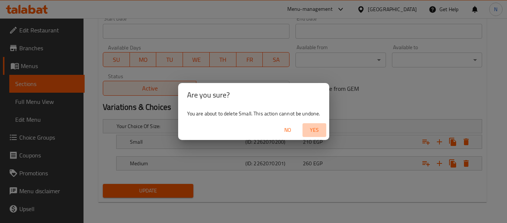
click at [319, 127] on span "Yes" at bounding box center [315, 129] width 18 height 9
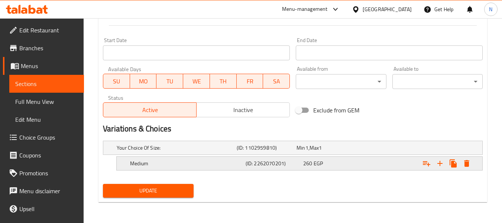
click at [472, 168] on div "Expand" at bounding box center [446, 162] width 53 height 13
click at [470, 166] on icon "Expand" at bounding box center [466, 163] width 9 height 9
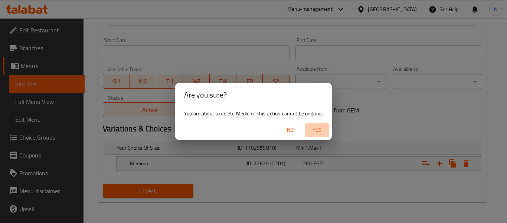
click at [315, 124] on button "Yes" at bounding box center [317, 130] width 24 height 14
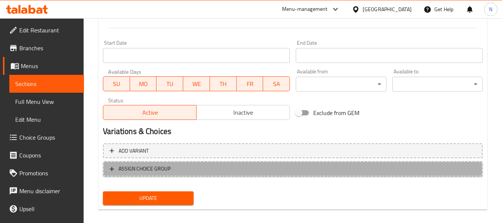
click at [275, 168] on span "ASSIGN CHOICE GROUP" at bounding box center [293, 168] width 366 height 9
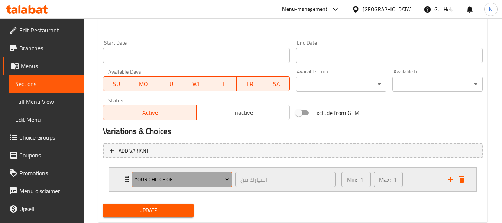
click at [204, 184] on button "Your Choice Of" at bounding box center [181, 179] width 101 height 15
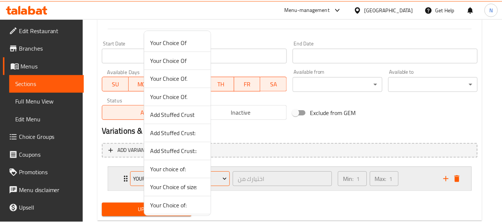
scroll to position [56, 0]
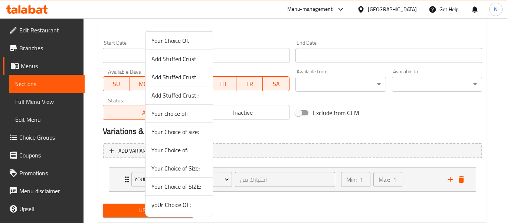
click at [201, 184] on span "Your Choice of SIZE:" at bounding box center [179, 186] width 55 height 9
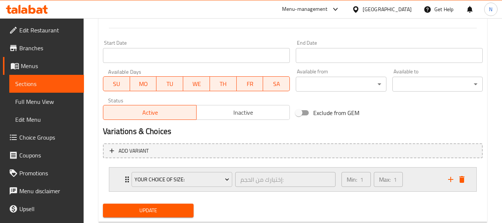
click at [429, 175] on div "Min: 1 ​ Max: 1 ​" at bounding box center [390, 179] width 107 height 24
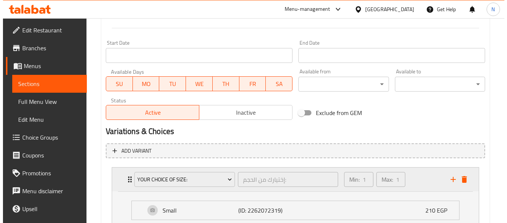
scroll to position [380, 0]
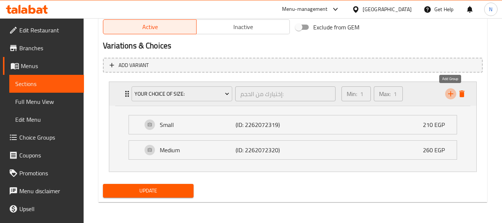
click at [453, 95] on icon "add" at bounding box center [450, 93] width 9 height 9
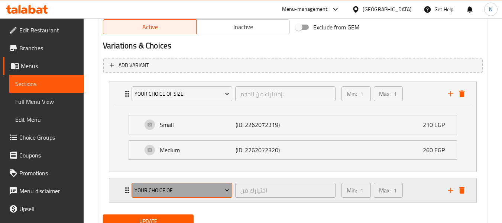
click at [186, 191] on span "Your Choice Of" at bounding box center [181, 189] width 95 height 9
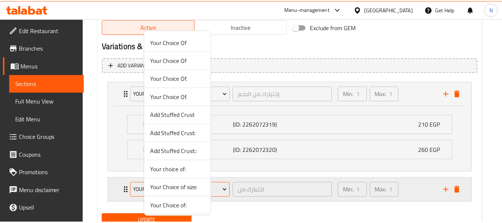
scroll to position [56, 0]
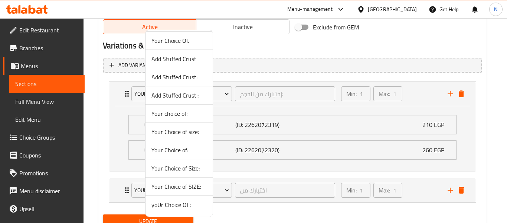
click at [186, 198] on li "yoUr Choice OF:" at bounding box center [179, 204] width 67 height 18
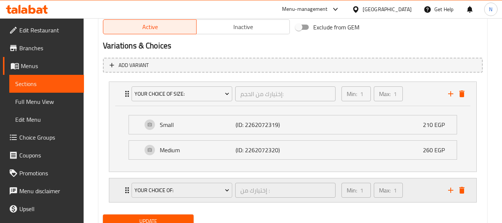
click at [420, 188] on div "Min: 1 ​ Max: 1 ​" at bounding box center [390, 190] width 107 height 24
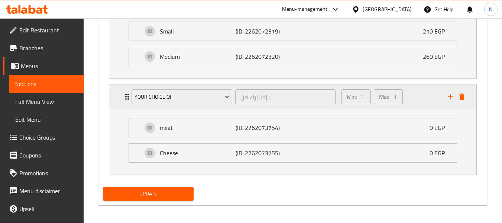
scroll to position [477, 0]
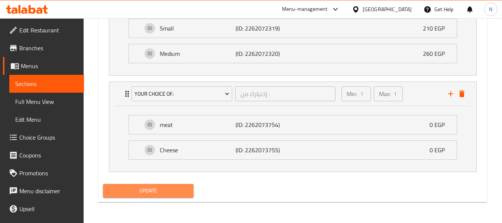
click at [168, 193] on span "Update" at bounding box center [148, 190] width 78 height 9
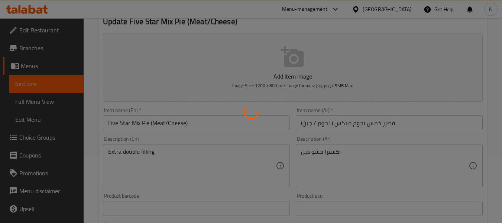
scroll to position [0, 0]
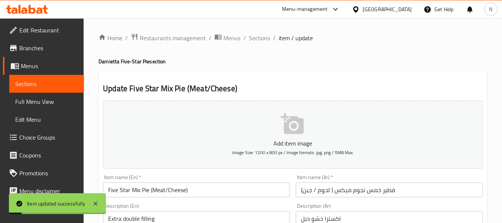
click at [256, 38] on span "Sections" at bounding box center [259, 37] width 21 height 9
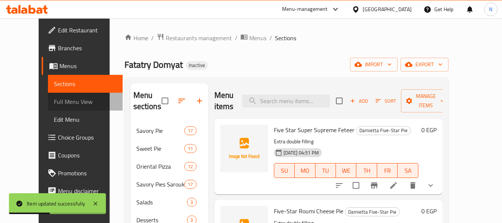
click at [62, 104] on span "Full Menu View" at bounding box center [85, 101] width 63 height 9
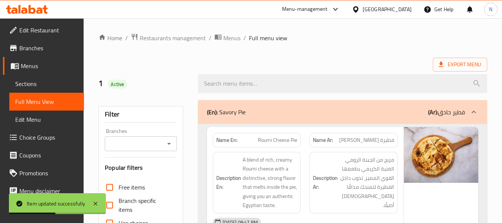
click at [253, 107] on div "(En): Savory Pie (Ar): فطير حادق" at bounding box center [336, 111] width 258 height 9
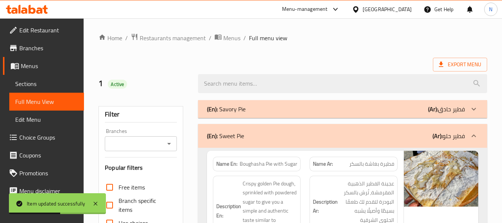
scroll to position [143, 0]
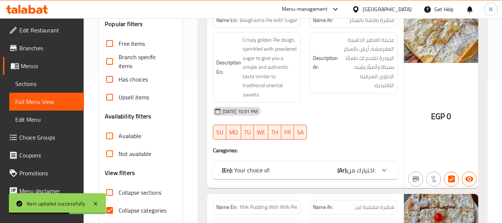
click at [127, 196] on span "Collapse sections" at bounding box center [139, 192] width 43 height 9
click at [118, 196] on input "Collapse sections" at bounding box center [110, 192] width 18 height 18
checkbox input "true"
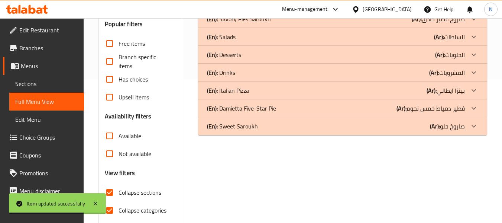
click at [274, 129] on div "(En): Sweet Saroukh (Ar): صاروخ حلو" at bounding box center [336, 125] width 258 height 9
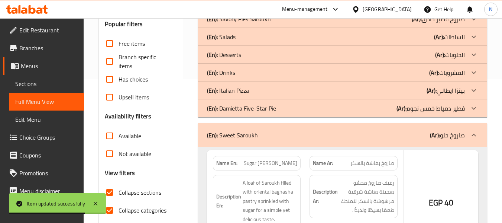
click at [294, 106] on div "(En): Damietta Five-Star Pie (Ar): فطير دمياط خمس نجوم" at bounding box center [336, 108] width 258 height 9
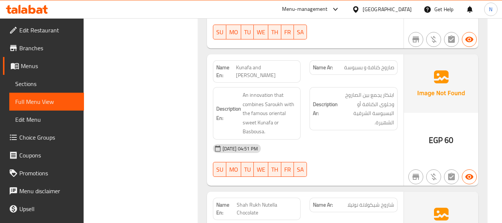
scroll to position [3147, 0]
